Goal: Information Seeking & Learning: Learn about a topic

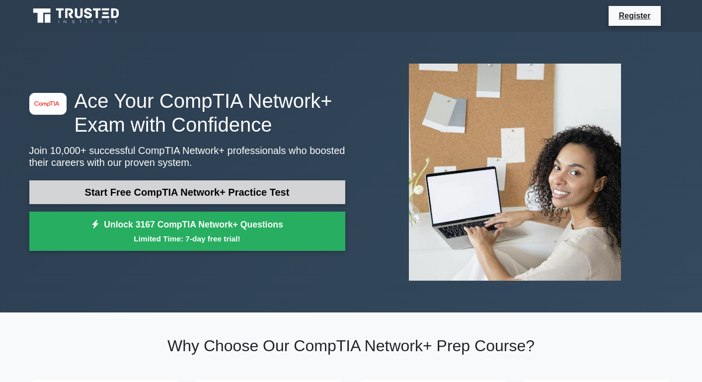
click at [146, 194] on link "Start Free CompTIA Network+ Practice Test" at bounding box center [187, 192] width 316 height 24
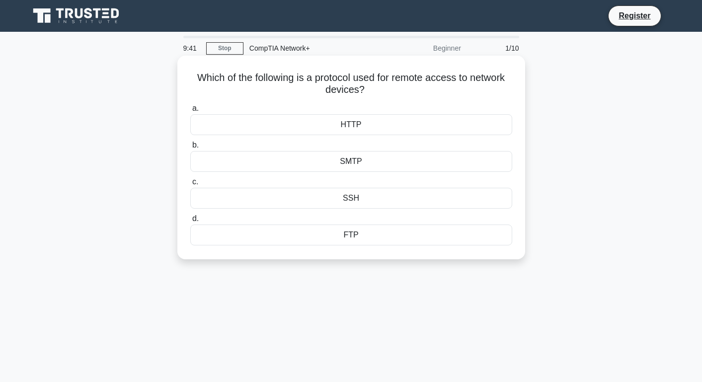
click at [366, 127] on div "HTTP" at bounding box center [351, 124] width 322 height 21
click at [190, 112] on input "a. HTTP" at bounding box center [190, 108] width 0 height 6
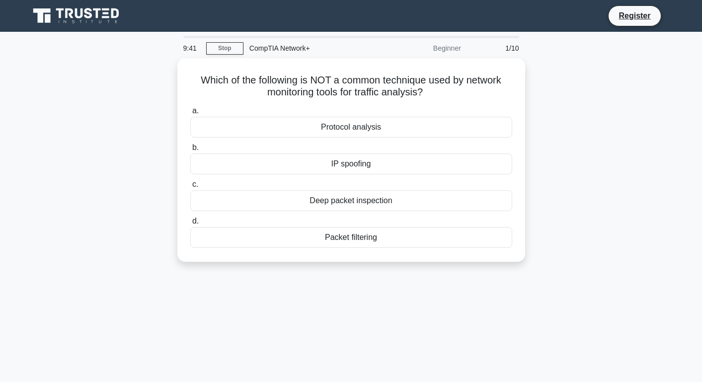
click at [366, 127] on div "Protocol analysis" at bounding box center [351, 127] width 322 height 21
click at [190, 114] on input "a. Protocol analysis" at bounding box center [190, 111] width 0 height 6
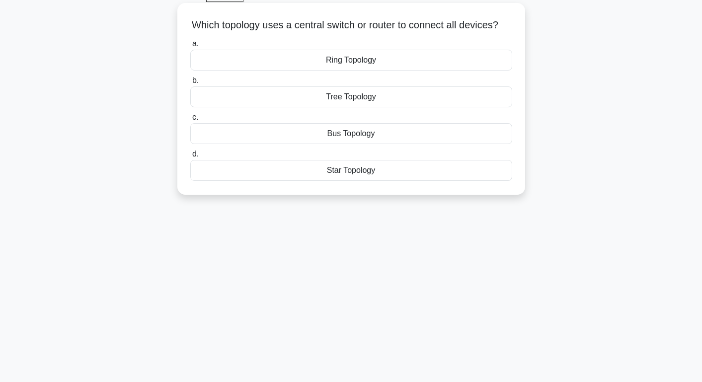
scroll to position [57, 0]
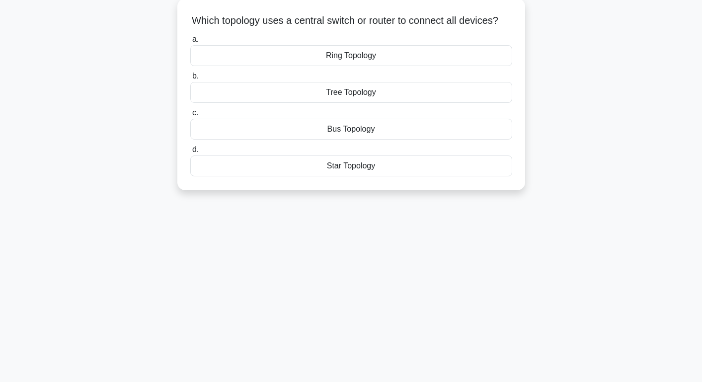
click at [336, 139] on div "Bus Topology" at bounding box center [351, 129] width 322 height 21
click at [190, 116] on input "c. Bus Topology" at bounding box center [190, 113] width 0 height 6
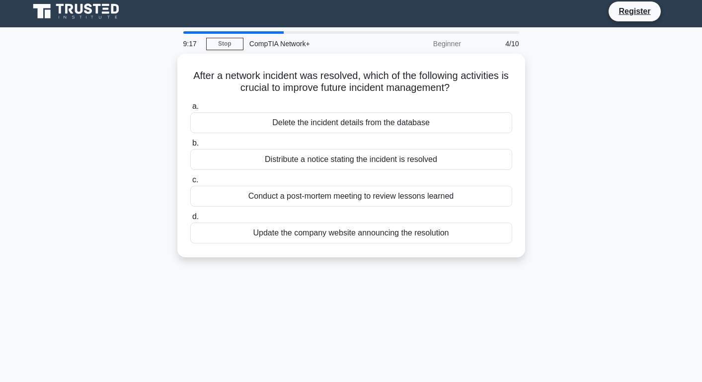
scroll to position [0, 0]
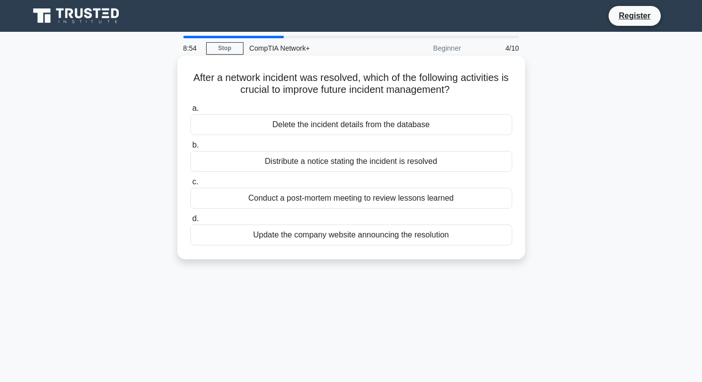
click at [399, 237] on div "Update the company website announcing the resolution" at bounding box center [351, 234] width 322 height 21
click at [190, 222] on input "d. Update the company website announcing the resolution" at bounding box center [190, 218] width 0 height 6
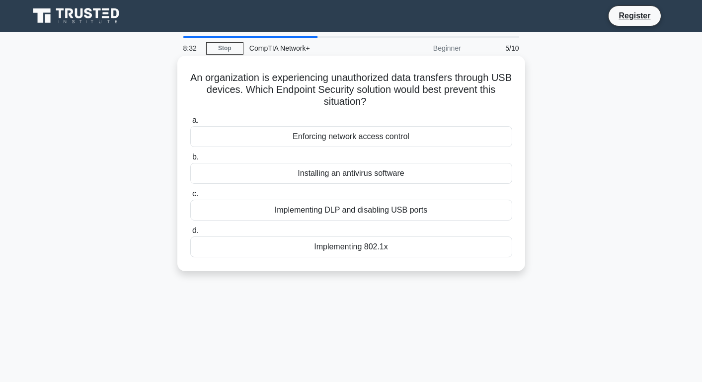
click at [404, 211] on div "Implementing DLP and disabling USB ports" at bounding box center [351, 210] width 322 height 21
click at [190, 197] on input "c. Implementing DLP and disabling USB ports" at bounding box center [190, 194] width 0 height 6
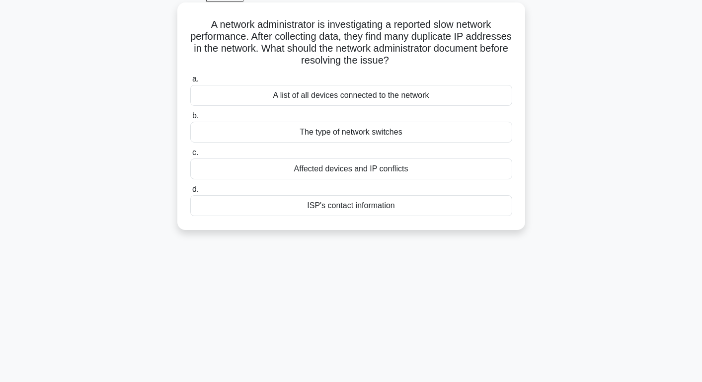
scroll to position [58, 0]
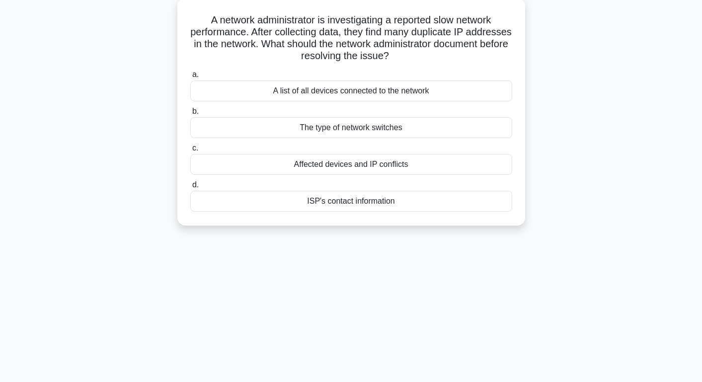
click at [388, 163] on div "Affected devices and IP conflicts" at bounding box center [351, 164] width 322 height 21
click at [190, 151] on input "c. Affected devices and IP conflicts" at bounding box center [190, 148] width 0 height 6
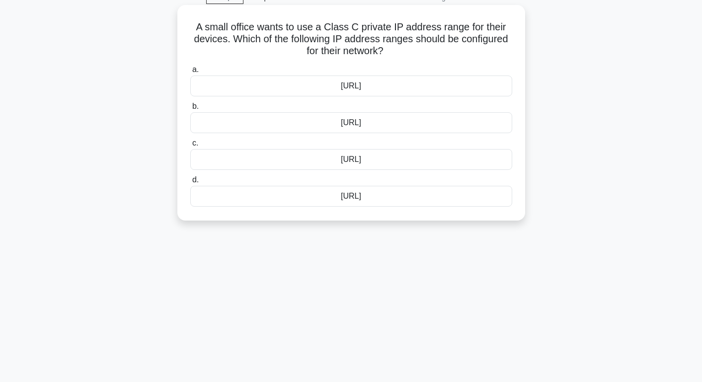
scroll to position [57, 0]
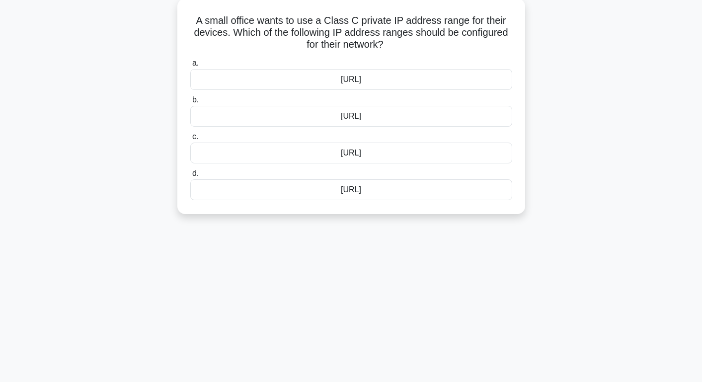
click at [386, 83] on div "10.0.0.0/8" at bounding box center [351, 79] width 322 height 21
click at [190, 67] on input "a. 10.0.0.0/8" at bounding box center [190, 63] width 0 height 6
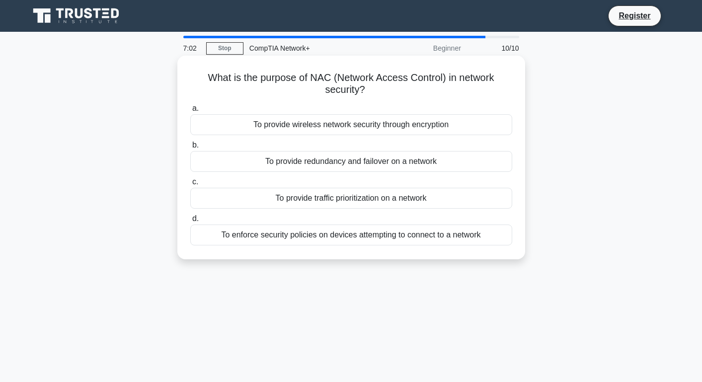
scroll to position [58, 0]
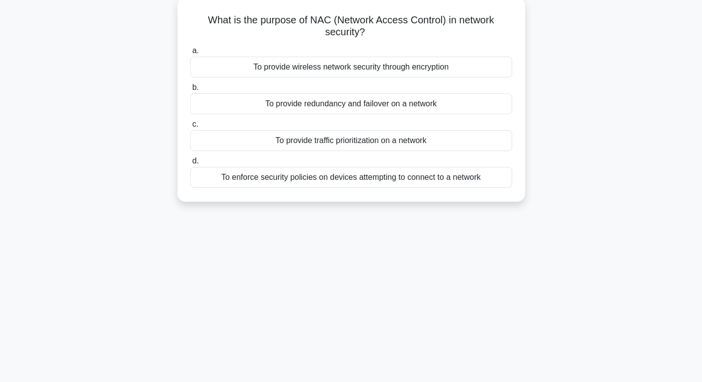
click at [466, 142] on div "To provide traffic prioritization on a network" at bounding box center [351, 140] width 322 height 21
click at [190, 128] on input "c. To provide traffic prioritization on a network" at bounding box center [190, 124] width 0 height 6
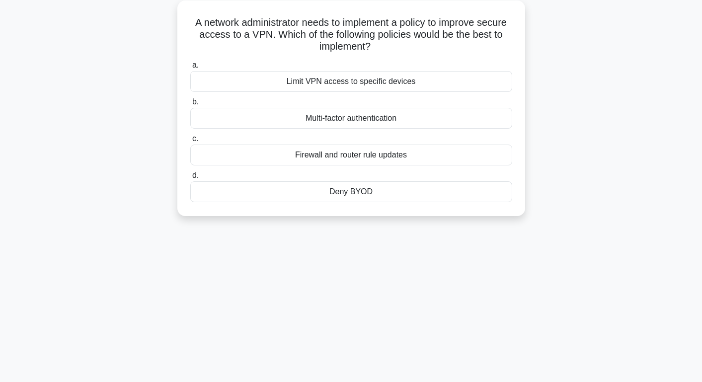
click at [466, 142] on label "c. Firewall and router rule updates" at bounding box center [351, 149] width 322 height 33
click at [190, 142] on input "c. Firewall and router rule updates" at bounding box center [190, 139] width 0 height 6
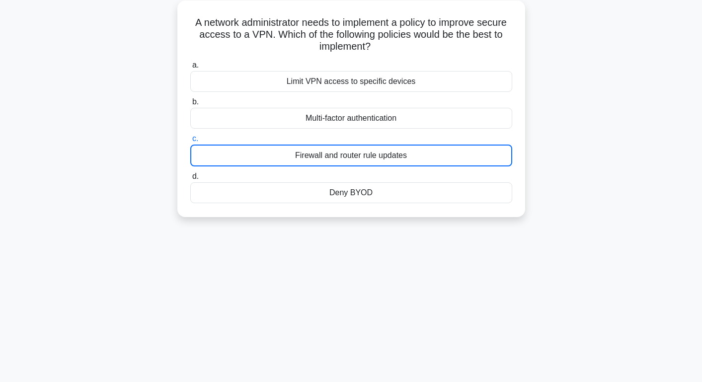
click at [466, 142] on label "c. Firewall and router rule updates" at bounding box center [351, 150] width 322 height 34
click at [190, 142] on input "c. Firewall and router rule updates" at bounding box center [190, 139] width 0 height 6
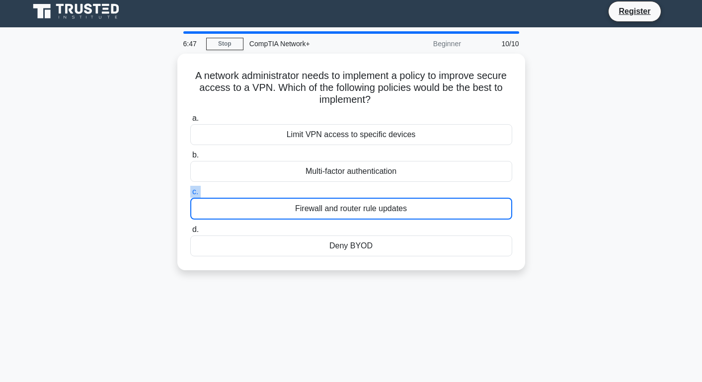
scroll to position [0, 0]
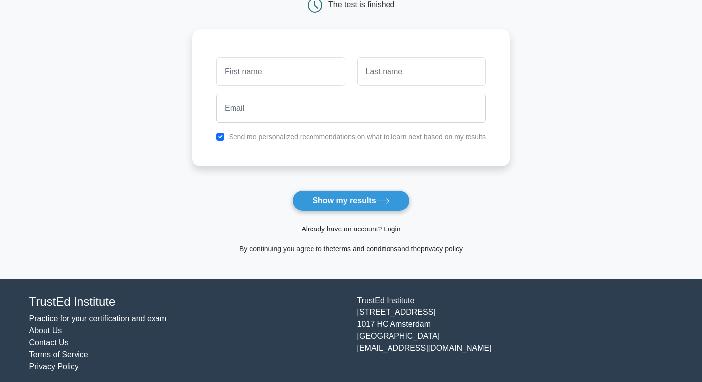
scroll to position [118, 0]
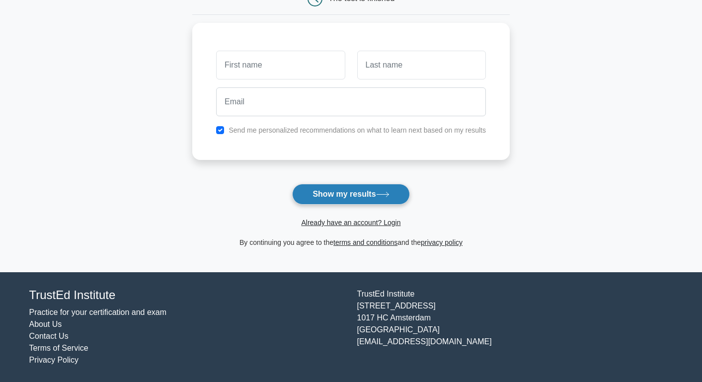
click at [328, 191] on button "Show my results" at bounding box center [350, 194] width 117 height 21
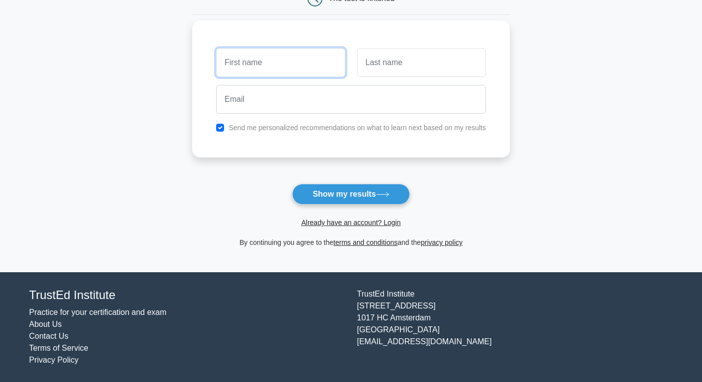
click at [255, 62] on input "text" at bounding box center [280, 62] width 129 height 29
type input "a"
type input "A"
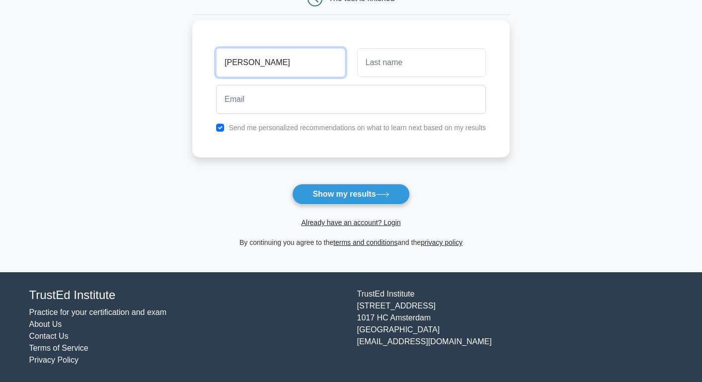
type input "TITUS"
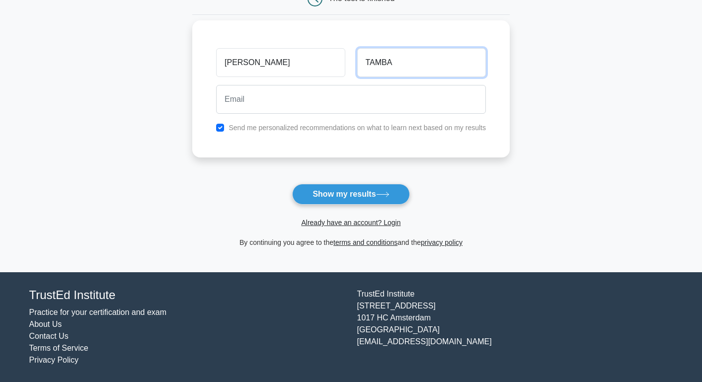
type input "TAMBA"
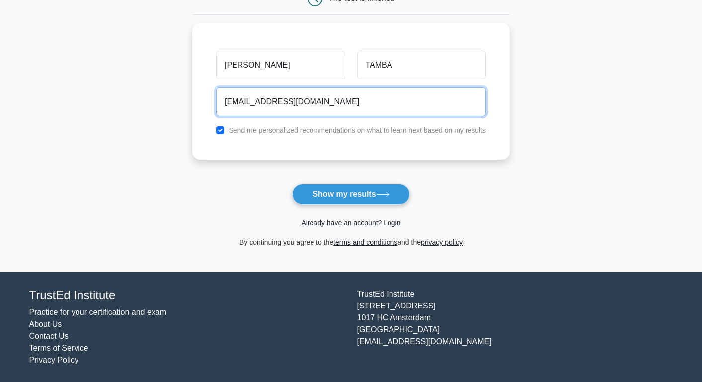
type input "alithomic@gmail.com"
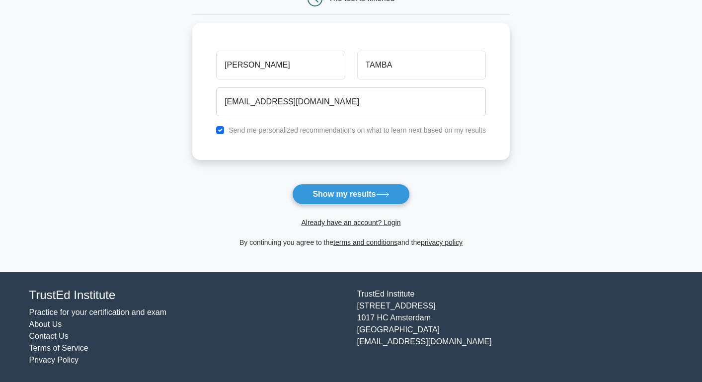
click at [483, 170] on form "Wait, there is more! Continue to see your result The test is finished TITUS TAM…" at bounding box center [350, 93] width 317 height 310
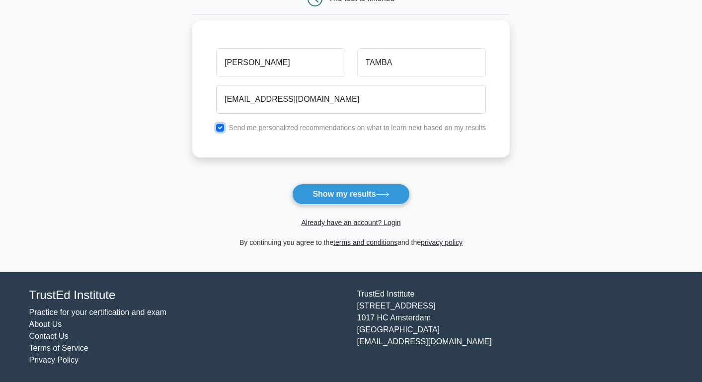
click at [221, 128] on input "checkbox" at bounding box center [220, 128] width 8 height 8
click at [222, 126] on input "checkbox" at bounding box center [220, 128] width 8 height 8
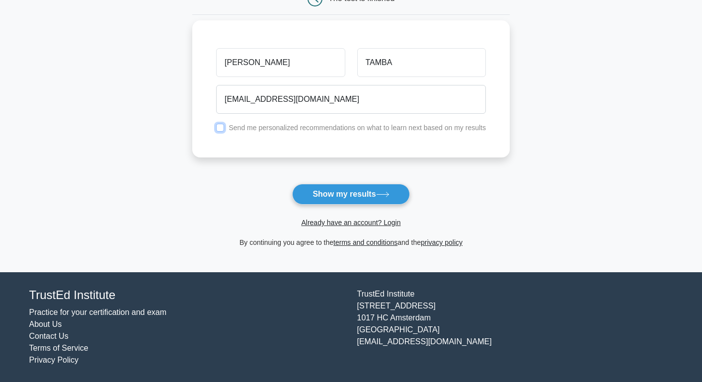
click at [222, 126] on input "checkbox" at bounding box center [220, 128] width 8 height 8
checkbox input "true"
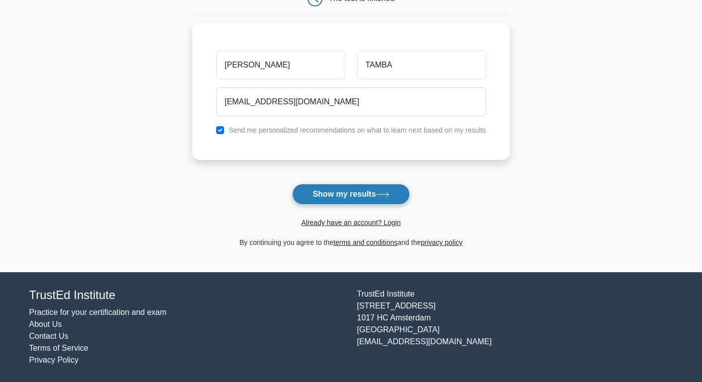
click at [320, 196] on button "Show my results" at bounding box center [350, 194] width 117 height 21
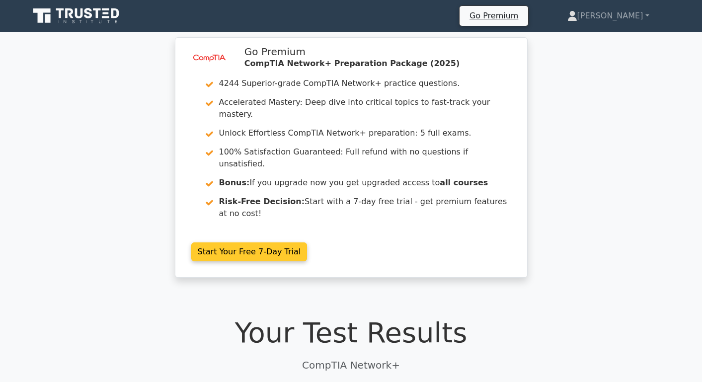
click at [268, 242] on link "Start Your Free 7-Day Trial" at bounding box center [249, 251] width 116 height 19
